Goal: Task Accomplishment & Management: Use online tool/utility

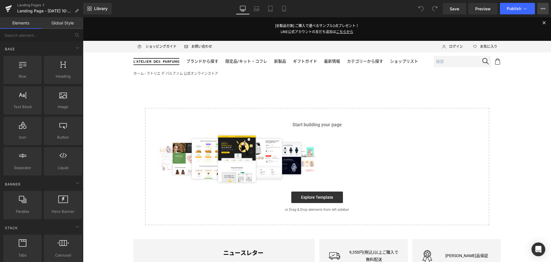
click at [547, 14] on button "View Live Page View with current Template Save Template to Library Schedule Pub…" at bounding box center [543, 8] width 11 height 11
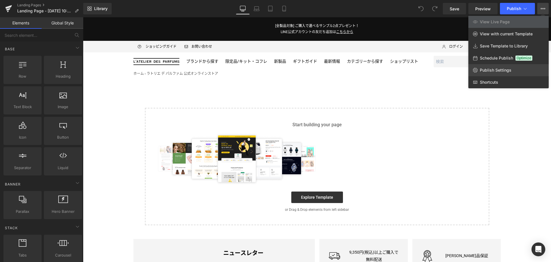
click at [513, 68] on link "Publish Settings" at bounding box center [509, 70] width 80 height 12
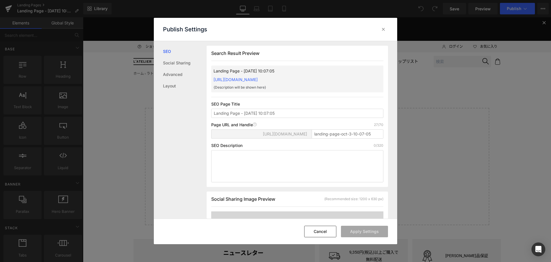
scroll to position [0, 0]
drag, startPoint x: 373, startPoint y: 131, endPoint x: 271, endPoint y: 142, distance: 102.8
click at [271, 142] on div "https://latelierdesparfumsjp.myshopify.com/pages/ landing-page-oct-3-10-07-05" at bounding box center [297, 136] width 172 height 14
paste input "coach-gold-parfum"
type input "coach-gold-parfum"
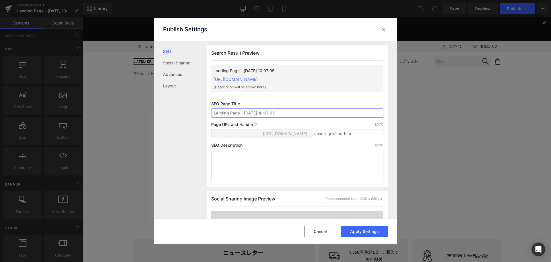
drag, startPoint x: 283, startPoint y: 110, endPoint x: 201, endPoint y: 111, distance: 82.7
click at [201, 111] on div "SEO Social Sharing Advanced Layout Search Result Preview Landing Page - Oct 3, …" at bounding box center [276, 129] width 244 height 177
type input "COACH GOLD PARFUM（コーチ ゴールド パルファム）｜香水・フレグランス"
click at [365, 231] on button "Apply Settings" at bounding box center [364, 230] width 47 height 11
click at [381, 29] on icon at bounding box center [384, 29] width 6 height 6
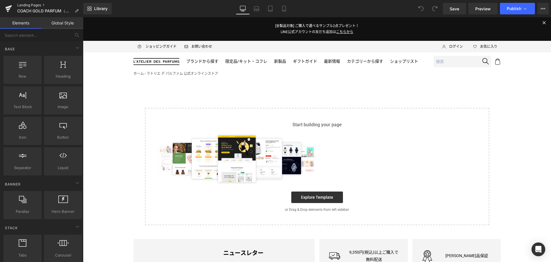
click at [28, 6] on link "Landing Pages" at bounding box center [50, 5] width 66 height 5
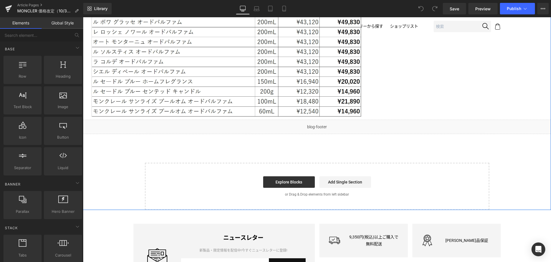
scroll to position [274, 0]
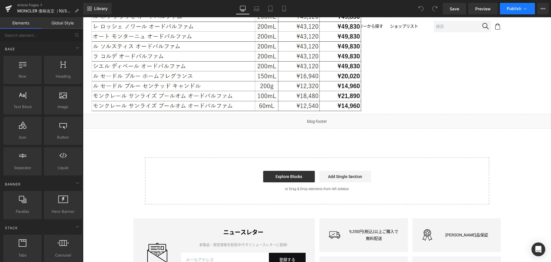
click at [515, 9] on span "Publish" at bounding box center [514, 8] width 14 height 5
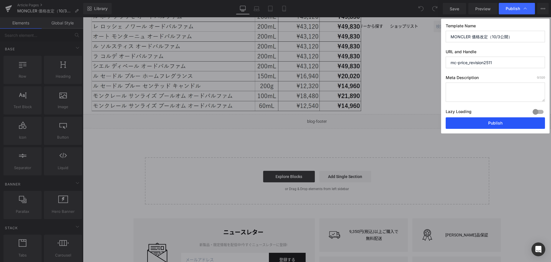
click at [484, 123] on button "Publish" at bounding box center [495, 122] width 99 height 11
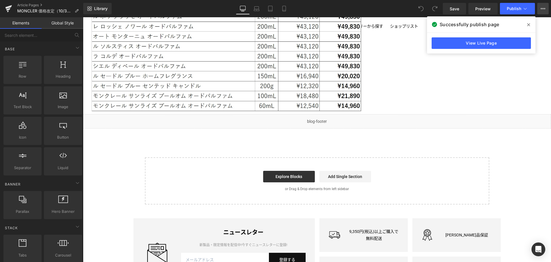
click at [543, 12] on button "View Live Page View with current Template Save Template to Library Schedule Pub…" at bounding box center [543, 8] width 11 height 11
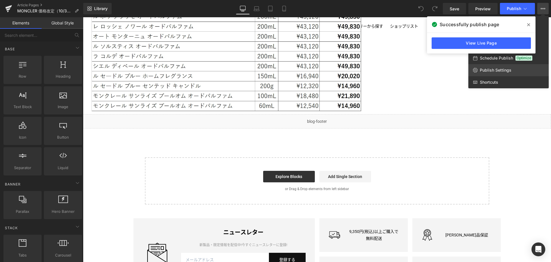
click at [501, 70] on span "Publish Settings" at bounding box center [496, 69] width 32 height 5
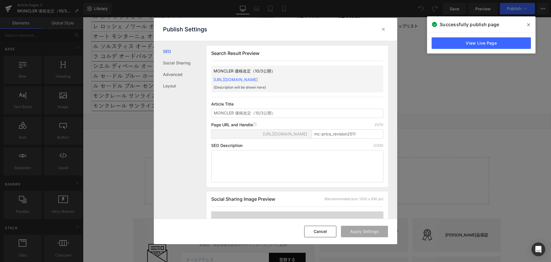
scroll to position [0, 0]
drag, startPoint x: 293, startPoint y: 111, endPoint x: 154, endPoint y: 116, distance: 139.1
click at [154, 116] on div "Publish Settings SEO Social Sharing Advanced Layout Search Result Preview MONCL…" at bounding box center [275, 131] width 551 height 262
type input "モンクレール価格改定のお知らせ"
click at [359, 231] on button "Apply Settings" at bounding box center [364, 230] width 47 height 11
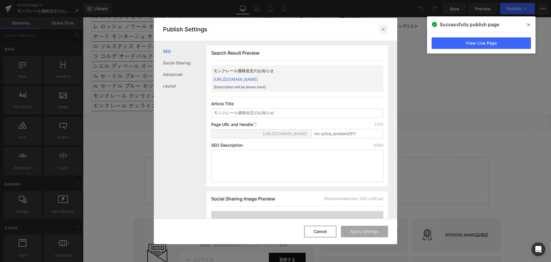
click at [385, 29] on icon at bounding box center [384, 29] width 6 height 6
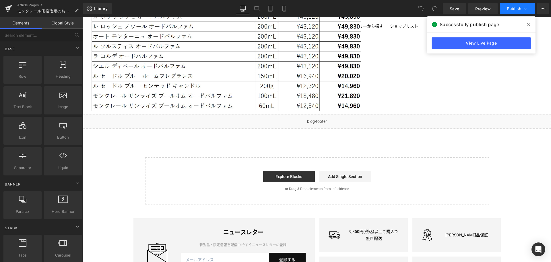
click at [511, 9] on span "Publish" at bounding box center [514, 8] width 14 height 5
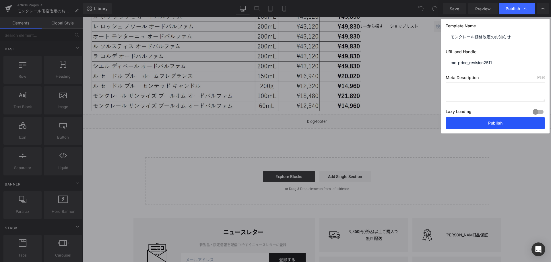
click at [499, 124] on button "Publish" at bounding box center [495, 122] width 99 height 11
